Goal: Contribute content

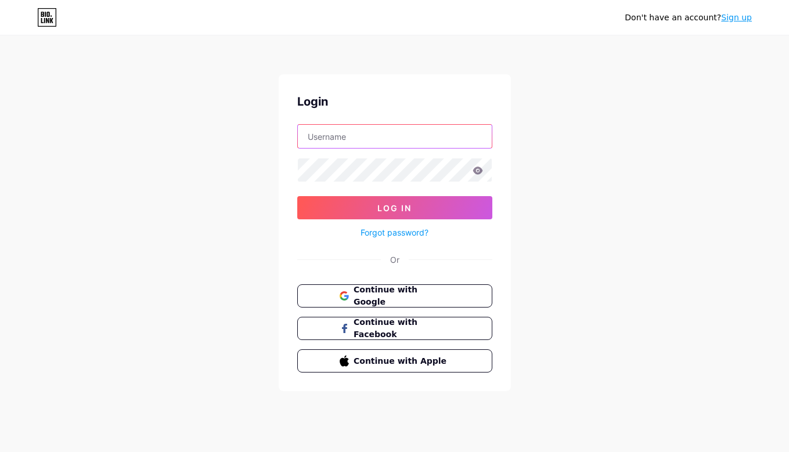
click at [439, 146] on input "text" at bounding box center [395, 136] width 194 height 23
type input "[EMAIL_ADDRESS][DOMAIN_NAME]"
click at [478, 169] on icon at bounding box center [478, 171] width 10 height 8
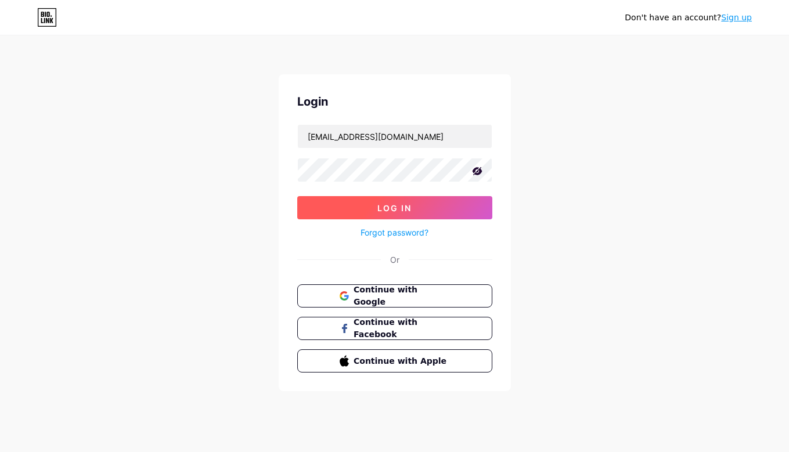
click at [419, 210] on button "Log In" at bounding box center [394, 207] width 195 height 23
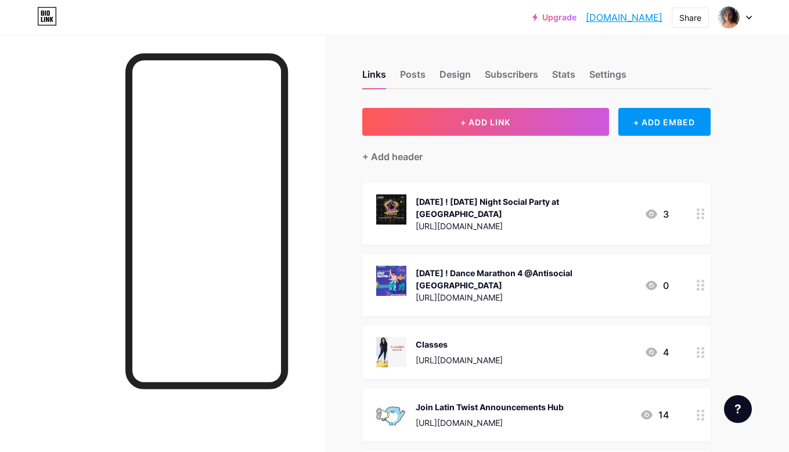
click at [601, 215] on div "[DATE] ! [DATE] Night Social Party at [GEOGRAPHIC_DATA]" at bounding box center [525, 208] width 219 height 24
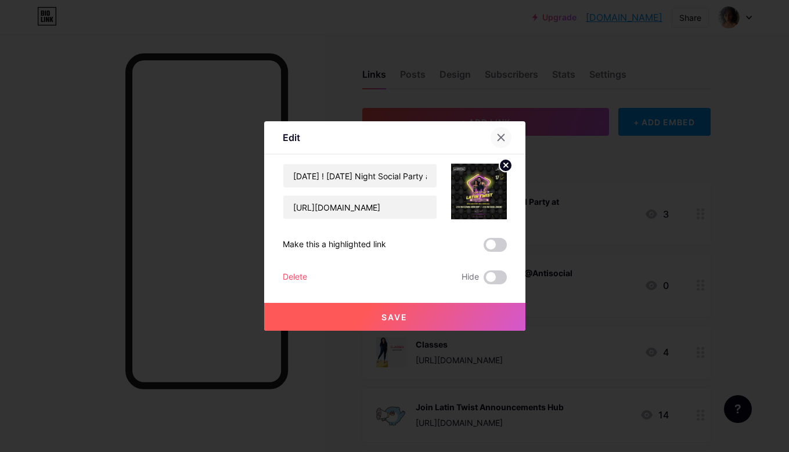
click at [496, 135] on icon at bounding box center [500, 137] width 9 height 9
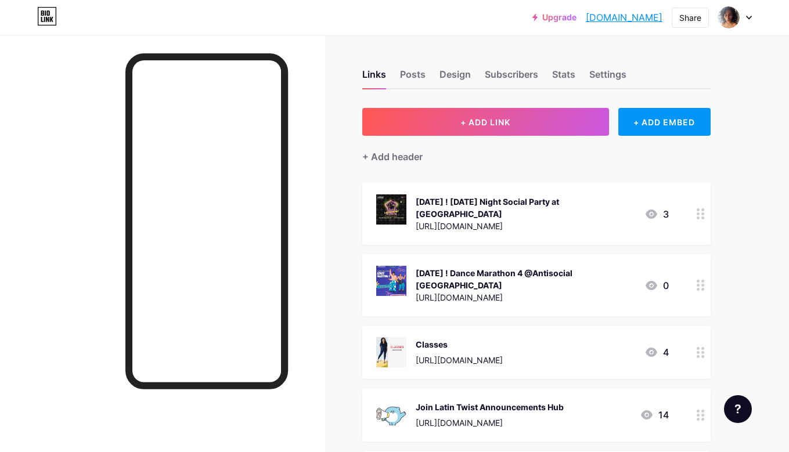
click at [654, 211] on icon at bounding box center [652, 214] width 12 height 9
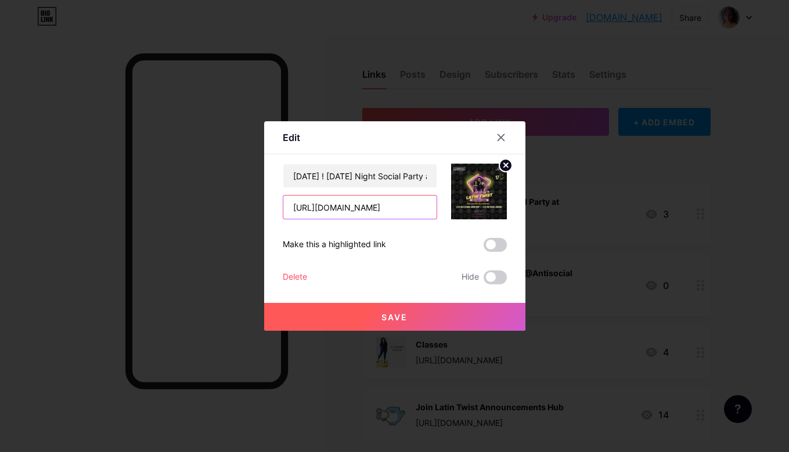
click at [344, 208] on input "[URL][DOMAIN_NAME]" at bounding box center [359, 207] width 153 height 23
drag, startPoint x: 292, startPoint y: 208, endPoint x: 500, endPoint y: 207, distance: 207.8
click at [500, 207] on div "[DATE] ! [DATE] Night Social Party at [GEOGRAPHIC_DATA] [URL][DOMAIN_NAME]" at bounding box center [395, 192] width 224 height 56
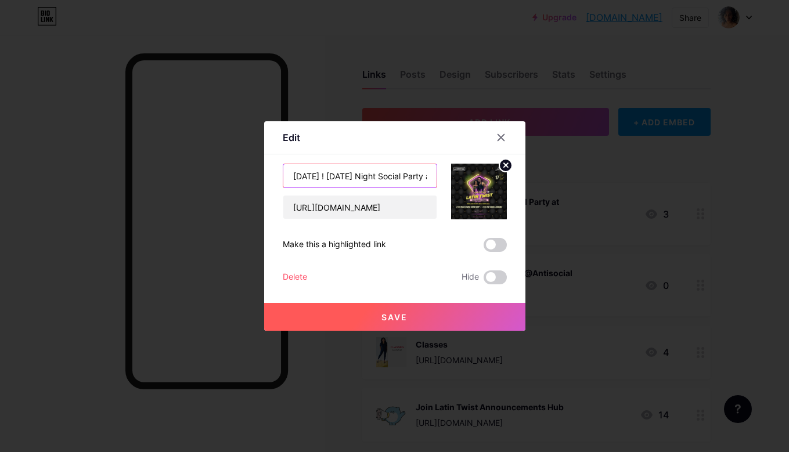
click at [392, 172] on input "[DATE] ! [DATE] Night Social Party at [GEOGRAPHIC_DATA]" at bounding box center [359, 175] width 153 height 23
click at [506, 163] on circle at bounding box center [505, 165] width 13 height 13
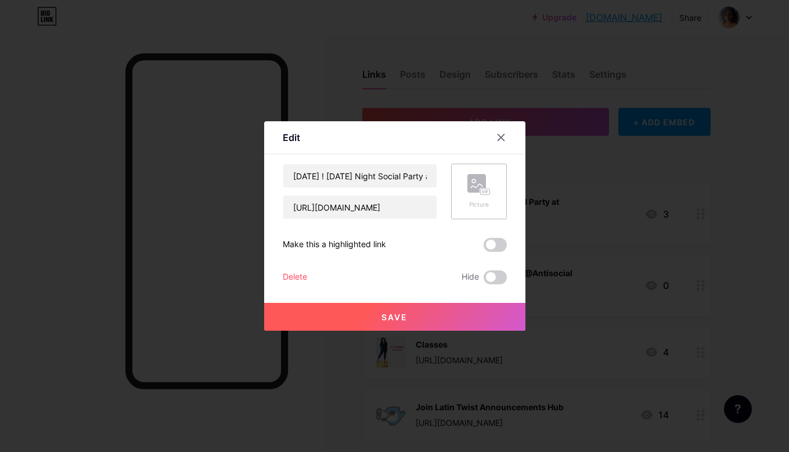
click at [484, 190] on rect at bounding box center [484, 192] width 9 height 6
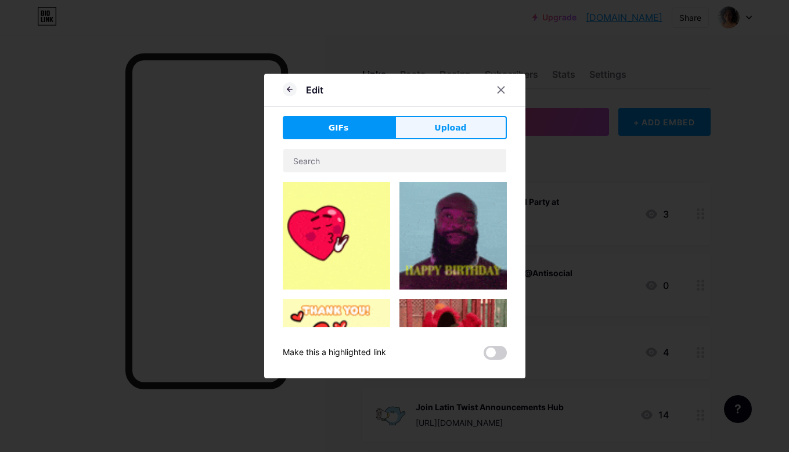
click at [424, 134] on button "Upload" at bounding box center [451, 127] width 112 height 23
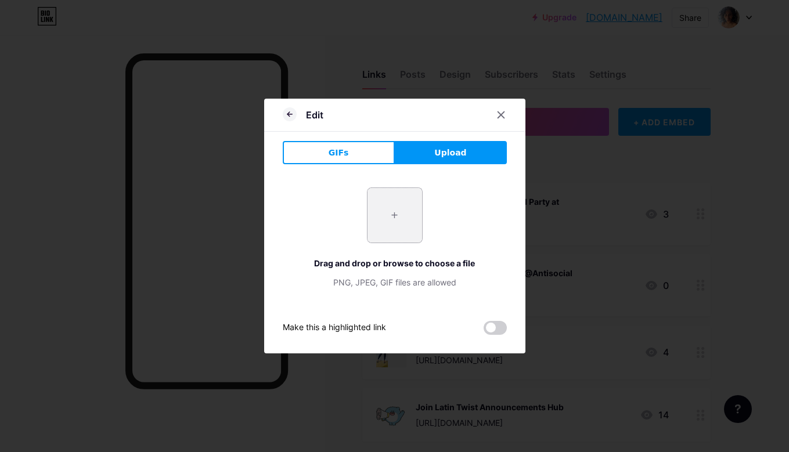
click at [408, 224] on input "file" at bounding box center [394, 215] width 55 height 55
type input "C:\fakepath\Wed 27 Story.jpg"
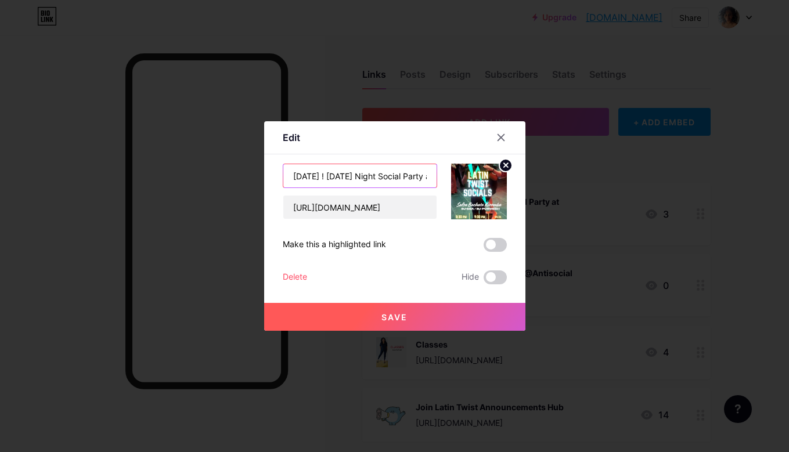
click at [341, 179] on input "[DATE] ! [DATE] Night Social Party at [GEOGRAPHIC_DATA]" at bounding box center [359, 175] width 153 height 23
click at [316, 179] on input "[DATE] ! [DATE] Night Social Party at [GEOGRAPHIC_DATA]" at bounding box center [359, 175] width 153 height 23
drag, startPoint x: 380, startPoint y: 171, endPoint x: 453, endPoint y: 171, distance: 73.1
click at [453, 171] on div "[DATE] ! [DATE] Night Social Party at [GEOGRAPHIC_DATA] [URL][DOMAIN_NAME]" at bounding box center [395, 192] width 224 height 56
click at [416, 173] on input "[DATE] ! [DATE] Night Social Party at [GEOGRAPHIC_DATA]" at bounding box center [359, 175] width 153 height 23
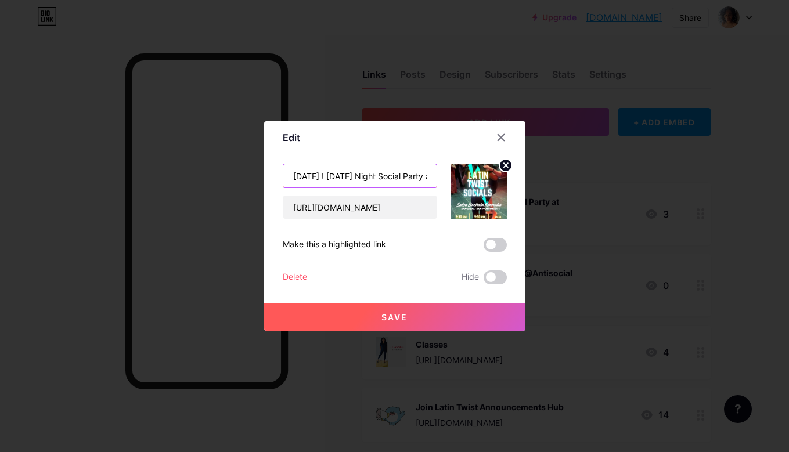
drag, startPoint x: 406, startPoint y: 178, endPoint x: 458, endPoint y: 178, distance: 51.7
click at [458, 178] on div "[DATE] ! [DATE] Night Social Party at [GEOGRAPHIC_DATA] [URL][DOMAIN_NAME]" at bounding box center [395, 192] width 224 height 56
drag, startPoint x: 426, startPoint y: 178, endPoint x: 460, endPoint y: 178, distance: 34.3
click at [460, 178] on div "[DATE] ! [DATE] Night Social Party at [GEOGRAPHIC_DATA] [URL][DOMAIN_NAME]" at bounding box center [395, 192] width 224 height 56
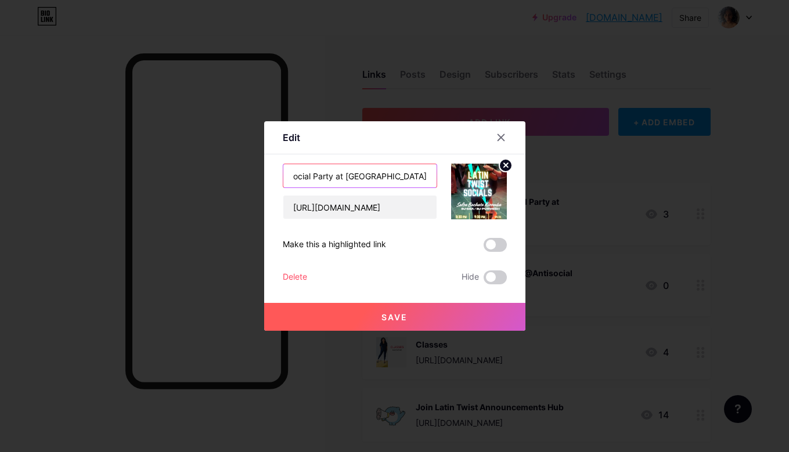
type input "[DATE] ! [DATE] Night Social Party at [GEOGRAPHIC_DATA]"
click at [396, 316] on span "Save" at bounding box center [394, 317] width 26 height 10
